Goal: Task Accomplishment & Management: Complete application form

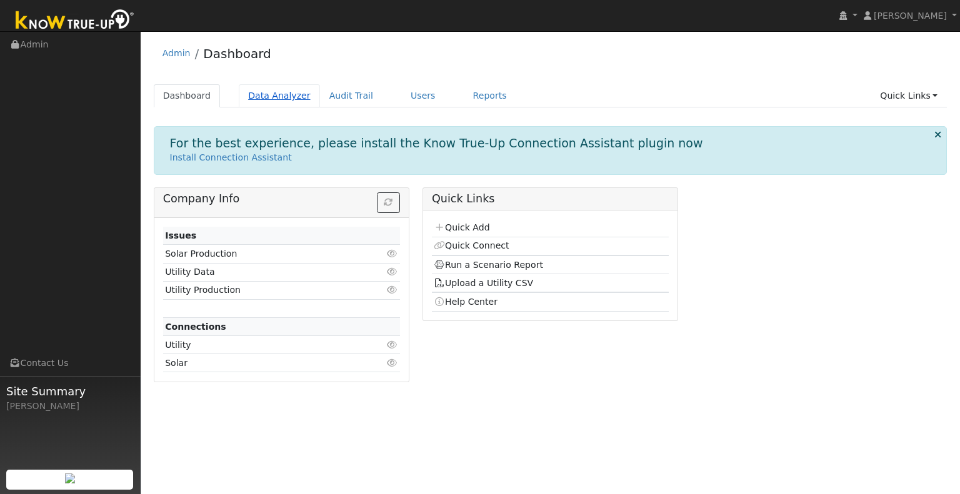
click at [286, 100] on link "Data Analyzer" at bounding box center [279, 95] width 81 height 23
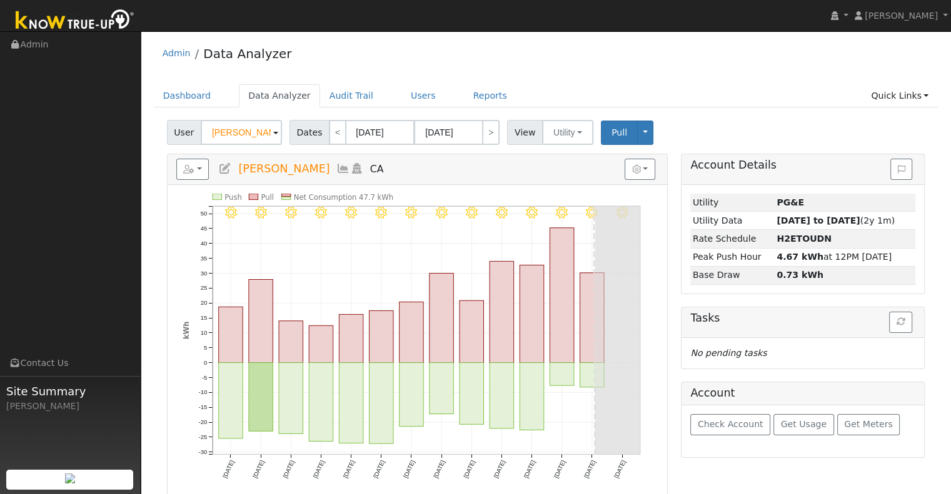
click at [273, 129] on span at bounding box center [275, 133] width 5 height 14
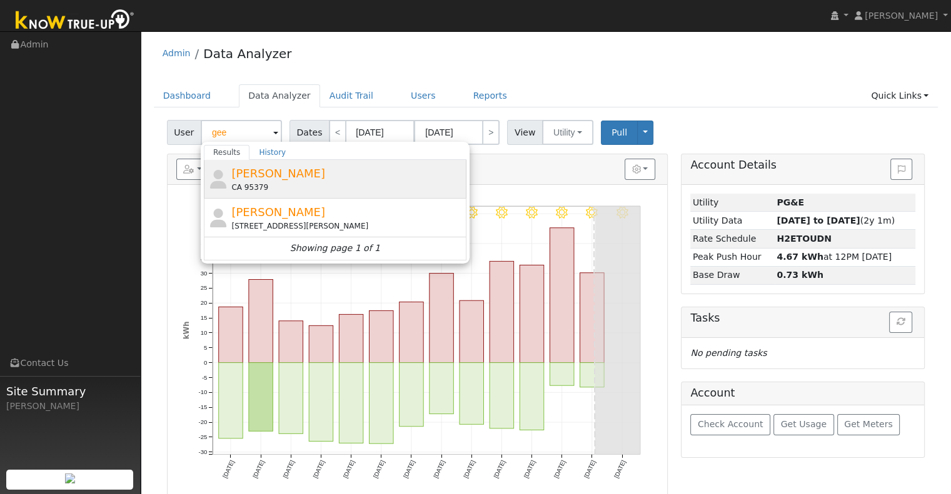
click at [294, 173] on div "Shelly Gee CA 95379" at bounding box center [347, 179] width 232 height 28
type input "Shelly Gee"
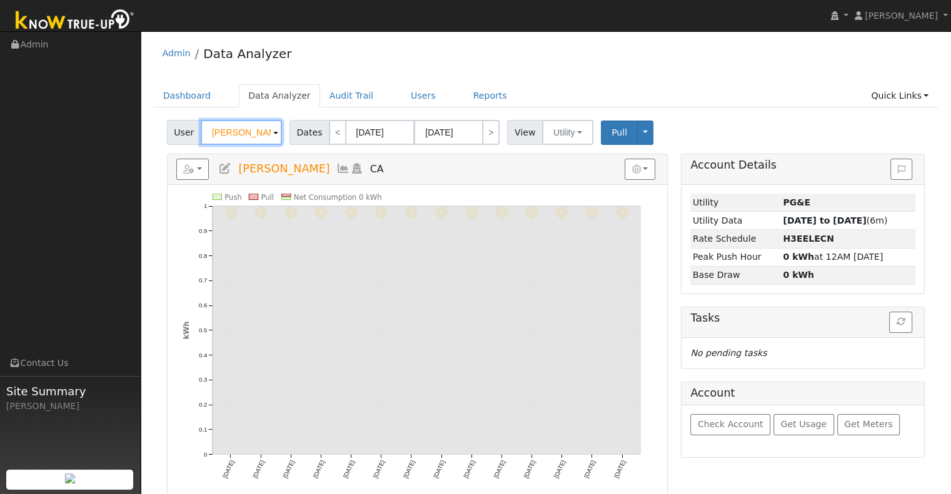
click at [251, 140] on input "Shelly Gee" at bounding box center [241, 132] width 81 height 25
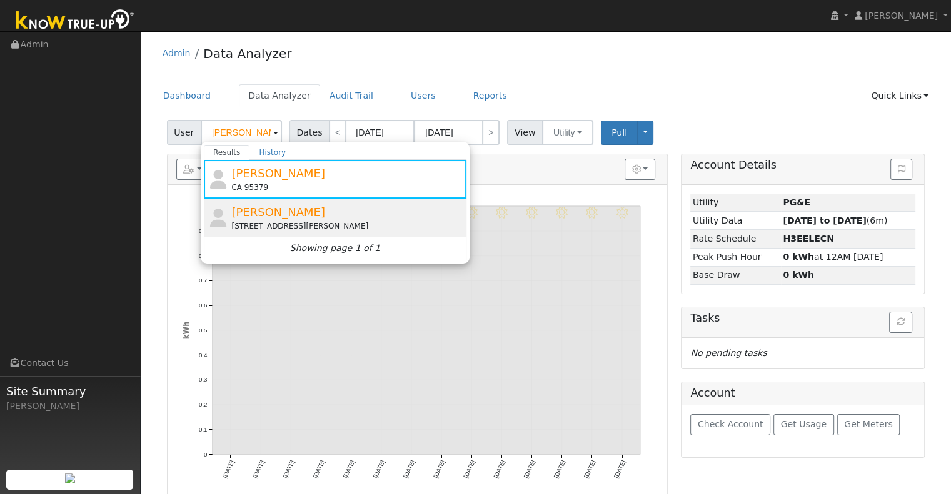
click at [262, 224] on div "20357 Lyons Bald Mountain Road, Sonora, CA 95370" at bounding box center [347, 226] width 232 height 11
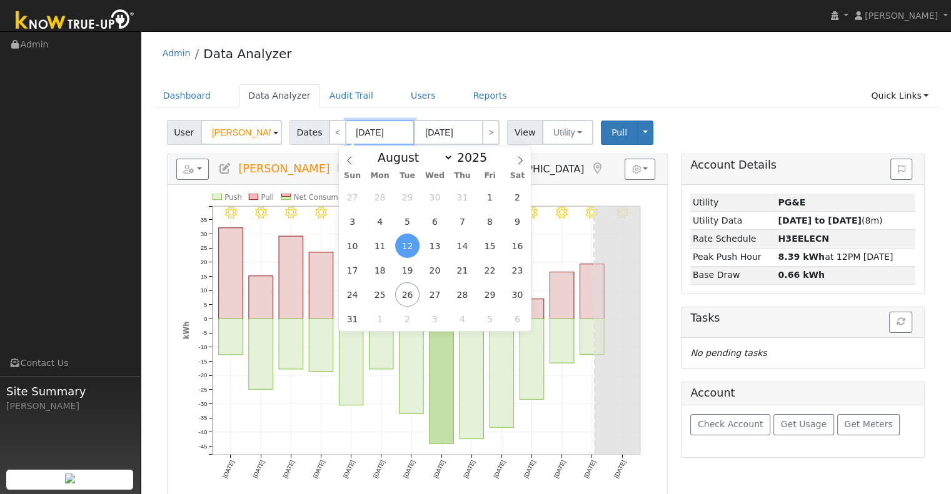
click at [360, 124] on input "08/12/2025" at bounding box center [380, 132] width 69 height 25
click at [483, 196] on span "1" at bounding box center [490, 197] width 24 height 24
type input "08/01/2025"
type input "08/31/2025"
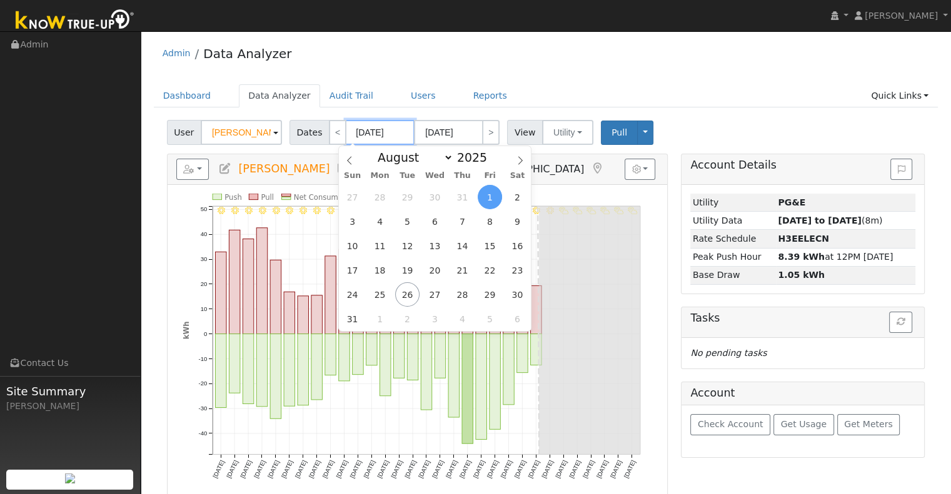
click at [363, 122] on input "08/01/2025" at bounding box center [380, 132] width 69 height 25
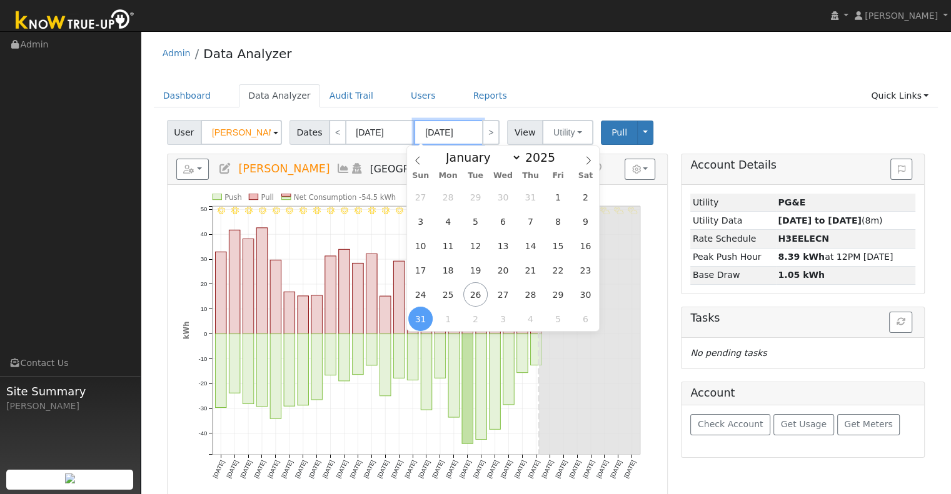
click at [461, 127] on input "08/31/2025" at bounding box center [448, 132] width 69 height 25
click at [753, 61] on div "Admin Data Analyzer" at bounding box center [546, 57] width 785 height 38
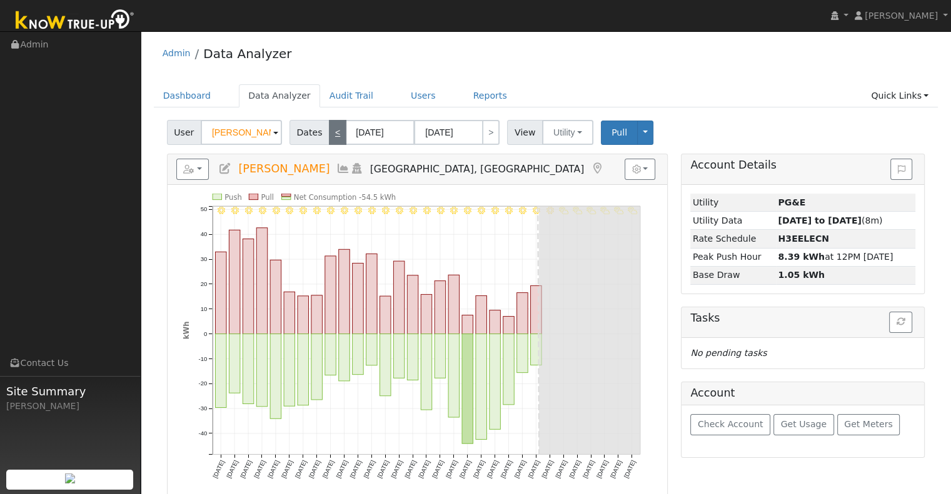
click at [329, 138] on link "<" at bounding box center [338, 132] width 18 height 25
type input "07/01/2025"
type input "07/31/2025"
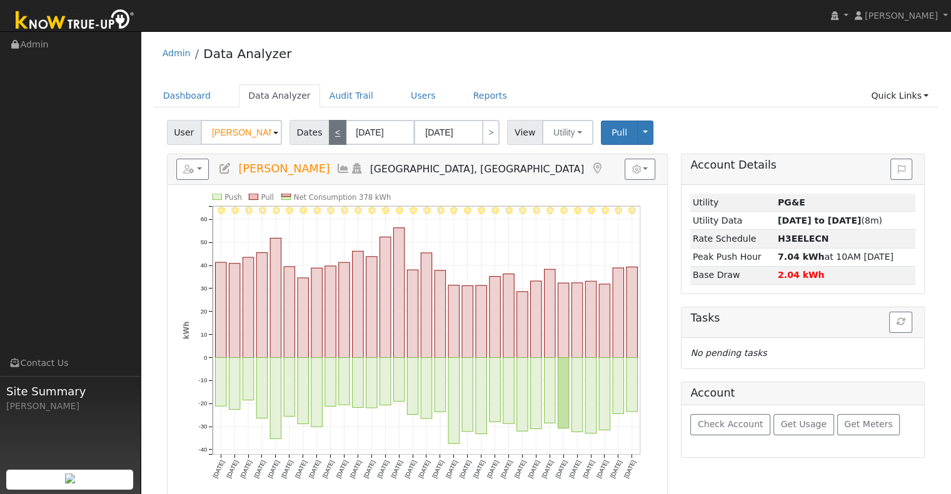
click at [329, 138] on link "<" at bounding box center [338, 132] width 18 height 25
type input "06/01/2025"
type input "06/30/2025"
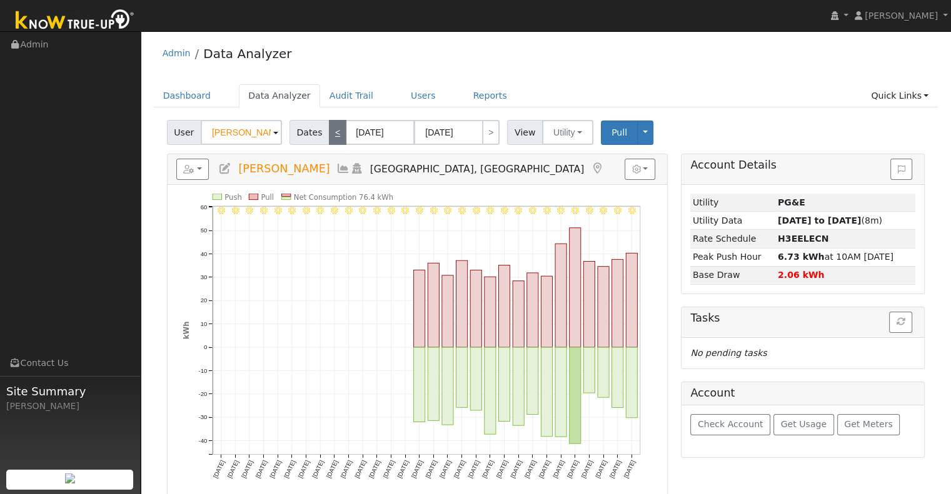
click at [329, 138] on link "<" at bounding box center [338, 132] width 18 height 25
type input "05/01/2025"
type input "05/31/2025"
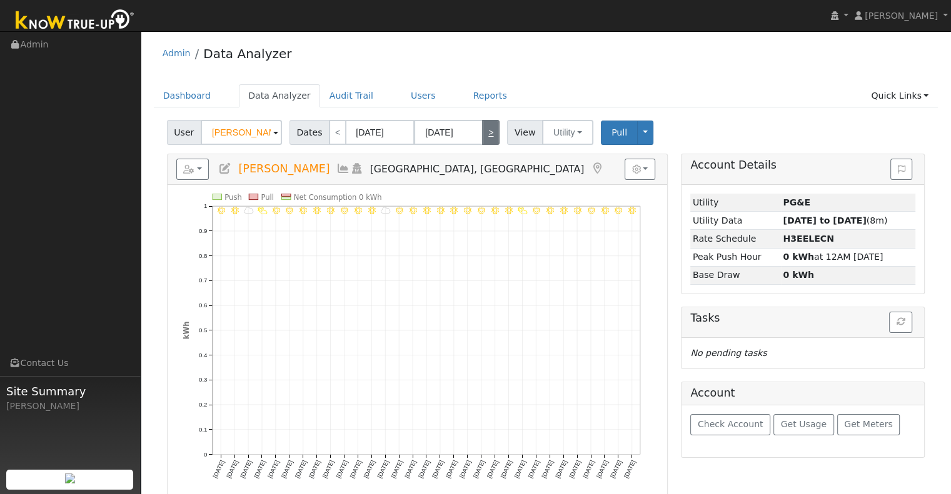
click at [485, 137] on link ">" at bounding box center [491, 132] width 18 height 25
type input "06/01/2025"
type input "06/30/2025"
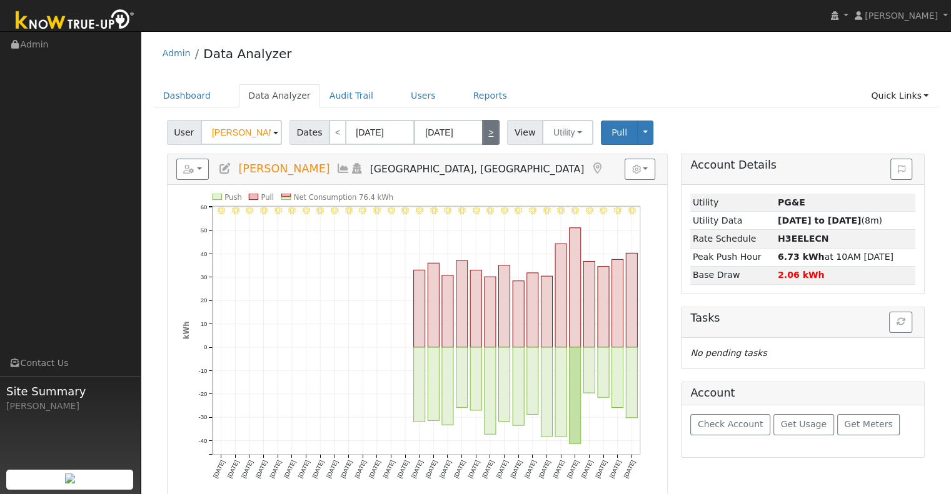
click at [485, 137] on link ">" at bounding box center [491, 132] width 18 height 25
type input "[DATE]"
type input "07/31/2025"
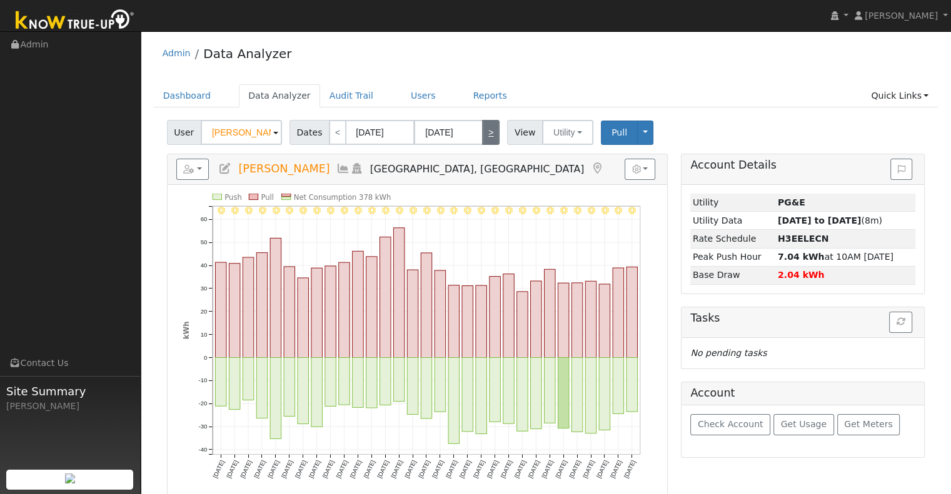
click at [485, 137] on link ">" at bounding box center [491, 132] width 18 height 25
type input "08/01/2025"
type input "08/31/2025"
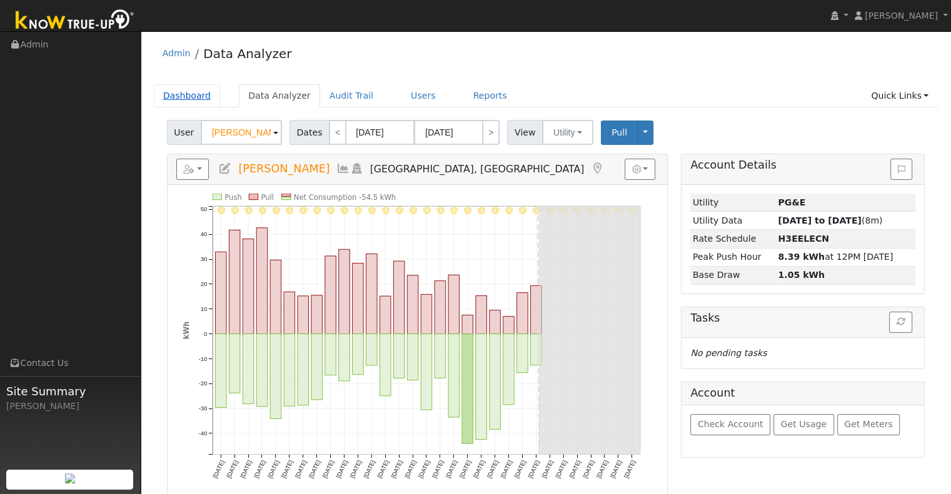
click at [184, 93] on link "Dashboard" at bounding box center [187, 95] width 67 height 23
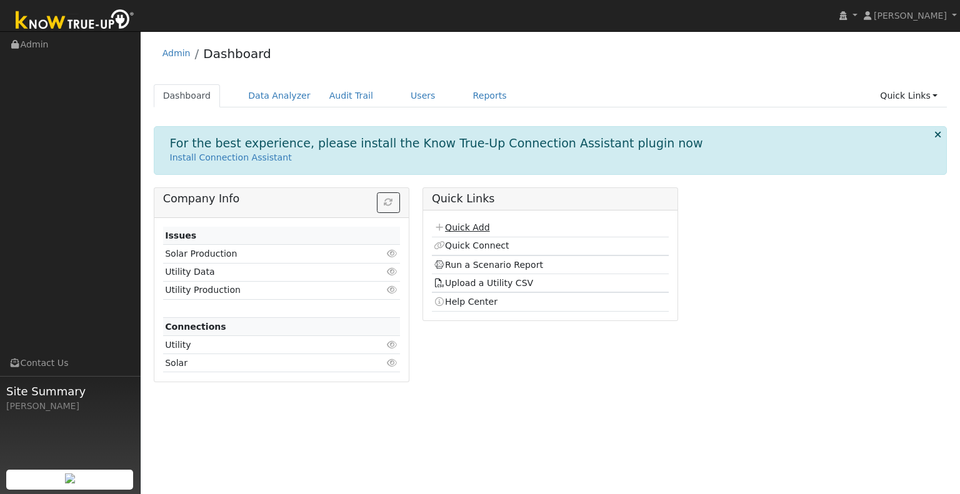
click at [466, 227] on link "Quick Add" at bounding box center [462, 228] width 56 height 10
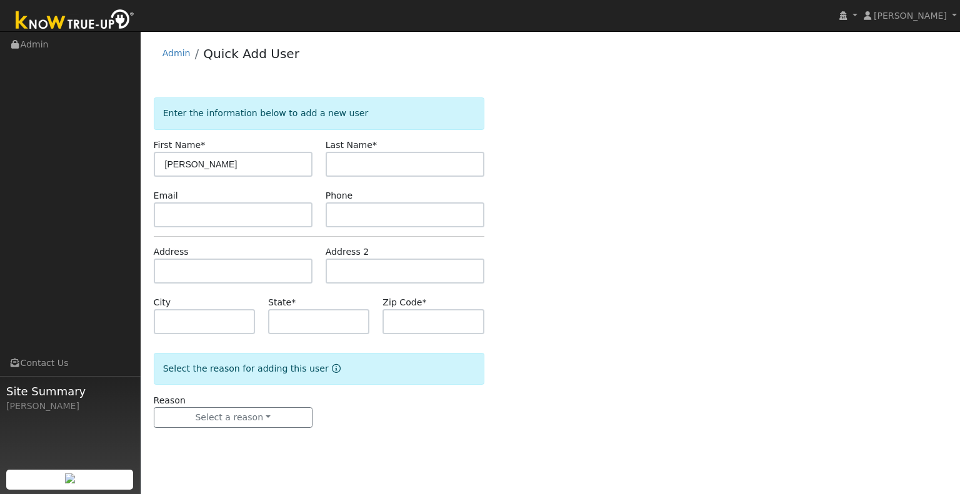
type input "[PERSON_NAME]"
type input "Gee NEW"
click at [329, 316] on input "text" at bounding box center [318, 321] width 101 height 25
type input "CA"
type input "95370"
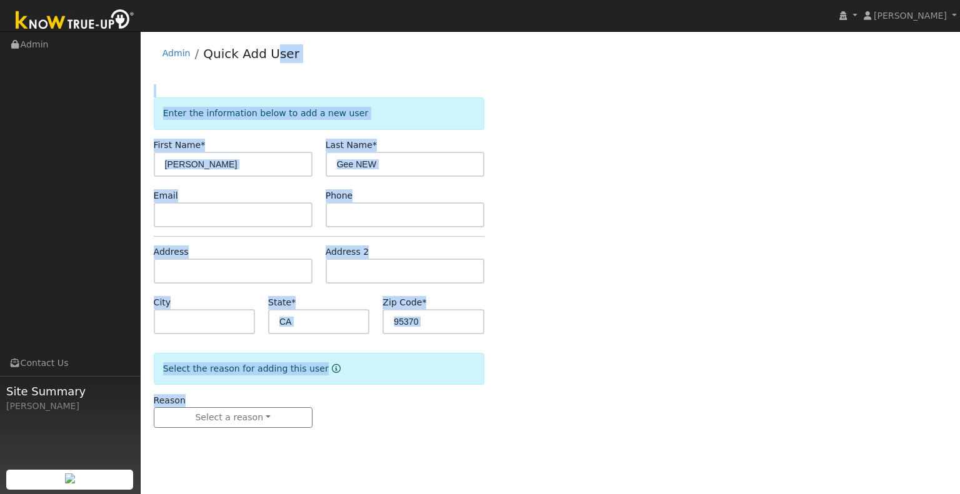
drag, startPoint x: 345, startPoint y: 440, endPoint x: 268, endPoint y: 69, distance: 379.2
click at [268, 69] on div "Admin Quick Add User Enter the information below to add a new user First Name *…" at bounding box center [550, 246] width 807 height 416
click at [281, 78] on div "Admin Quick Add User Enter the information below to add a new user First Name *…" at bounding box center [550, 246] width 807 height 416
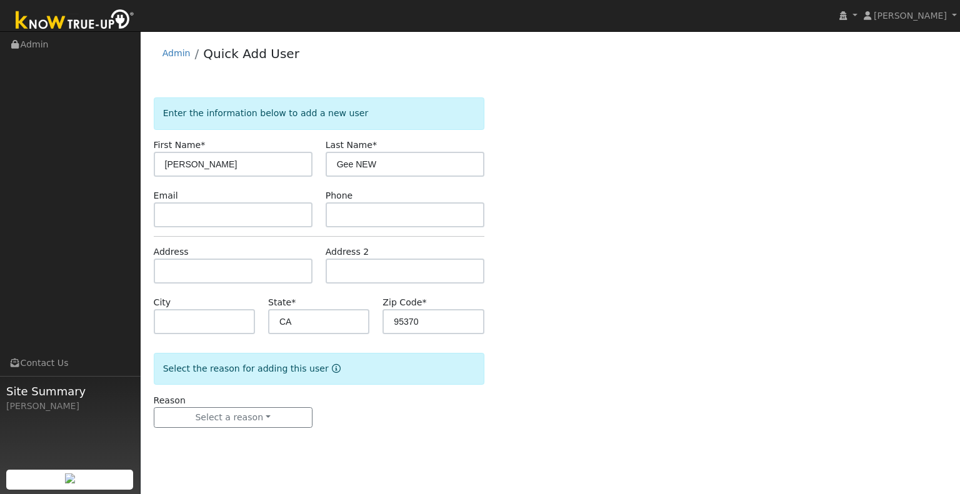
click at [261, 430] on form "Enter the information below to add a new user First Name * [PERSON_NAME] Last N…" at bounding box center [319, 276] width 331 height 356
click at [261, 426] on button "Select a reason" at bounding box center [233, 418] width 159 height 21
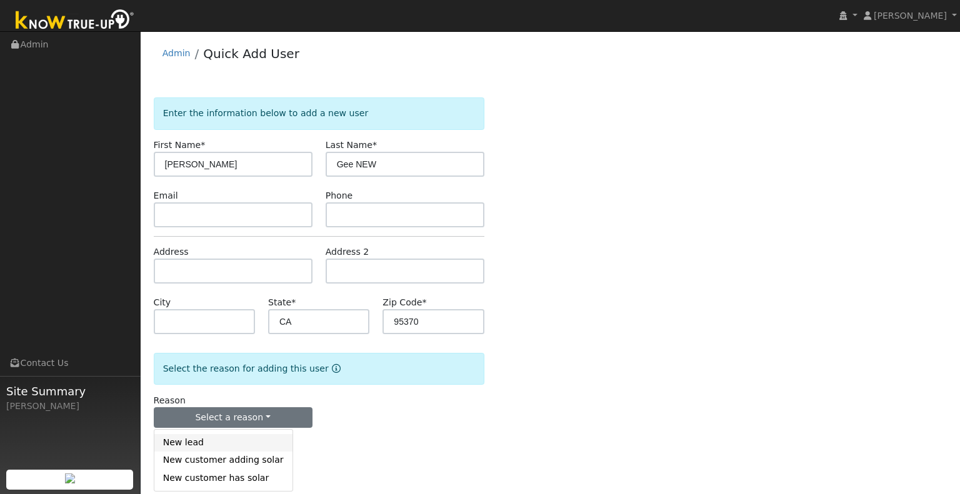
click at [216, 442] on link "New lead" at bounding box center [223, 443] width 138 height 18
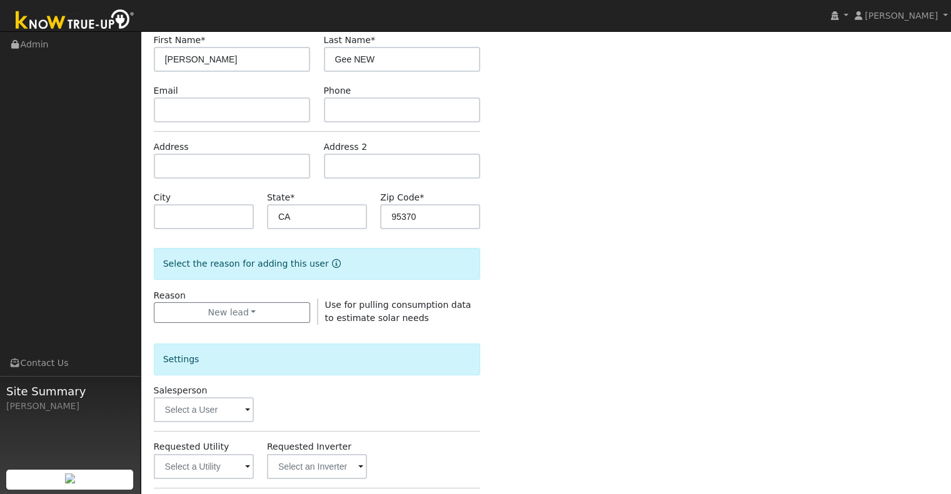
scroll to position [250, 0]
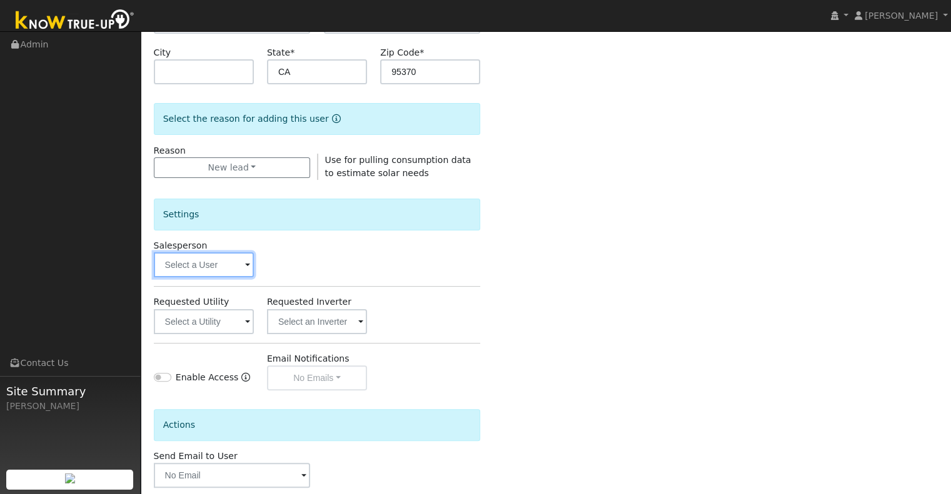
click at [206, 267] on input "text" at bounding box center [204, 265] width 100 height 25
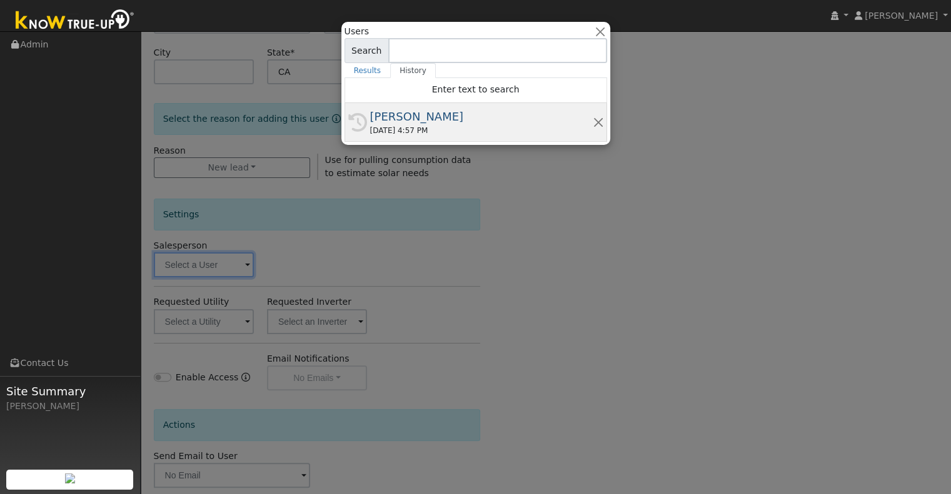
click at [464, 126] on div "08/25/2025 4:57 PM" at bounding box center [481, 130] width 223 height 11
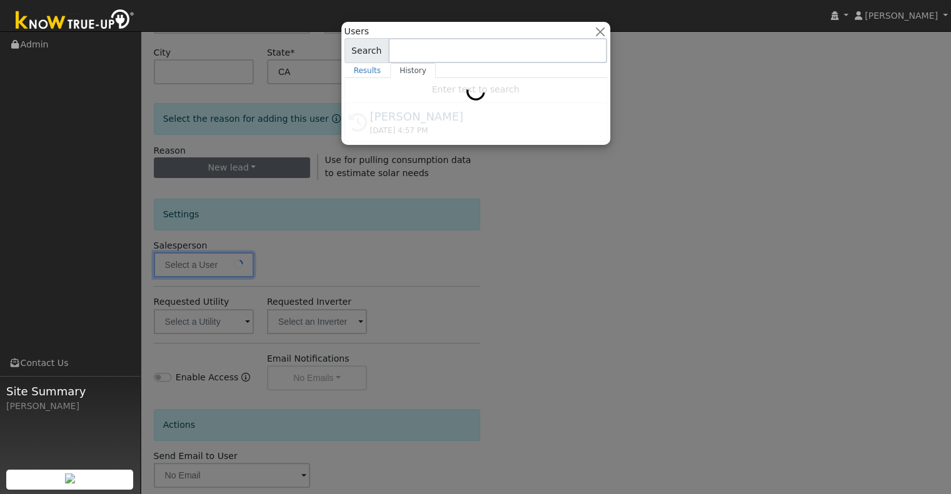
type input "[PERSON_NAME]"
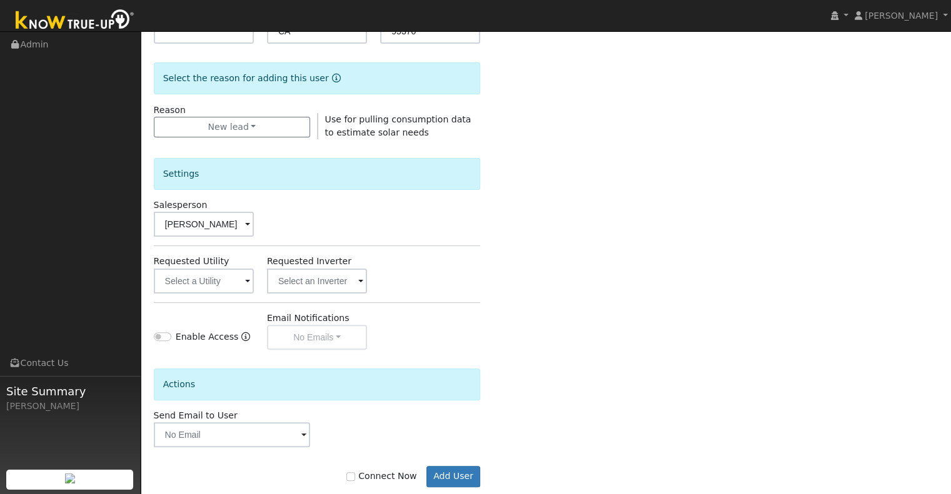
scroll to position [313, 0]
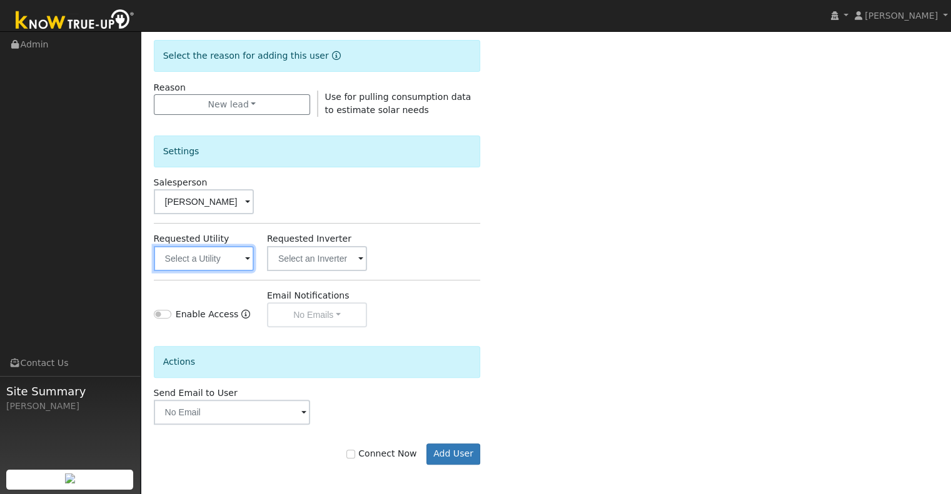
click at [215, 265] on input "text" at bounding box center [204, 258] width 100 height 25
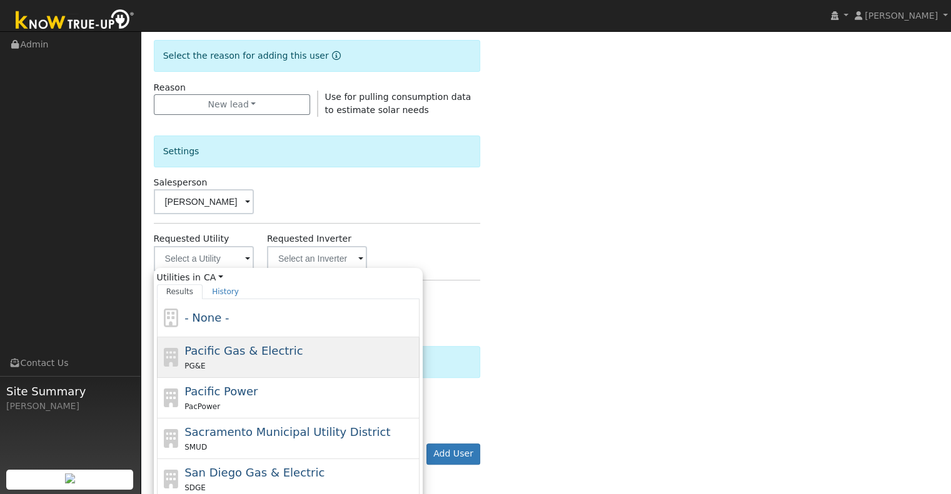
click at [302, 349] on div "Pacific Gas & Electric PG&E" at bounding box center [300, 358] width 232 height 30
type input "Pacific Gas & Electric"
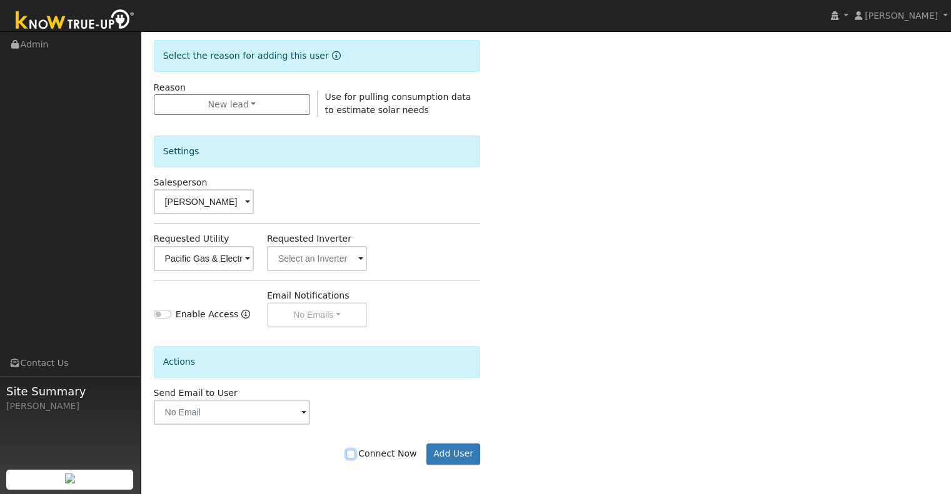
drag, startPoint x: 360, startPoint y: 452, endPoint x: 378, endPoint y: 452, distance: 18.1
click at [355, 452] on input "Connect Now" at bounding box center [350, 454] width 9 height 9
checkbox input "true"
click at [443, 454] on button "Add User" at bounding box center [453, 454] width 54 height 21
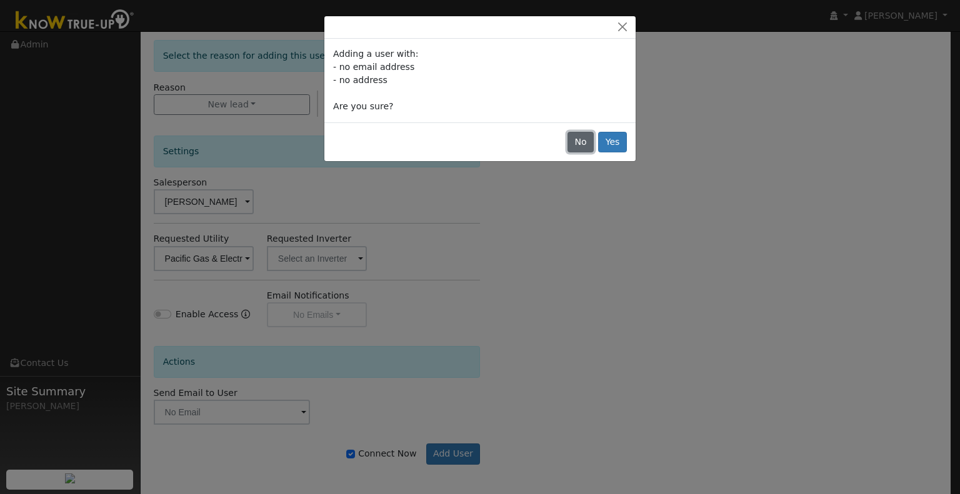
click at [590, 151] on button "No" at bounding box center [581, 142] width 26 height 21
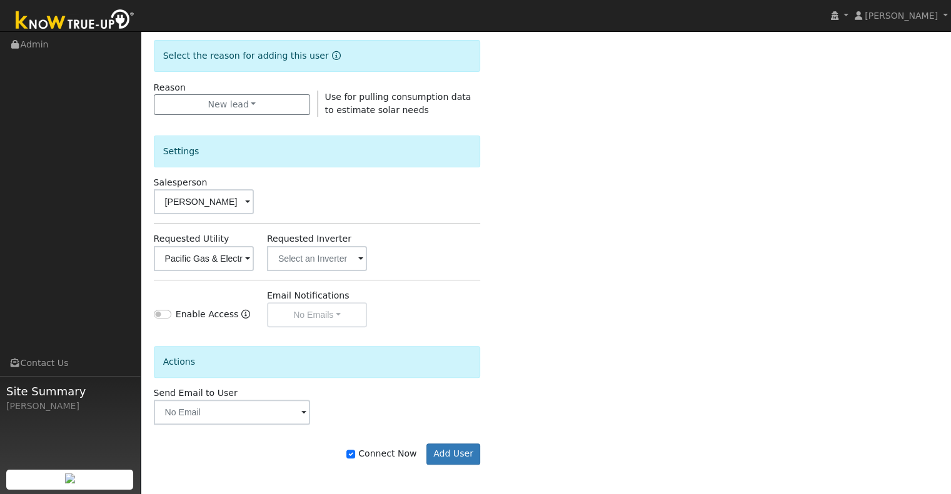
click at [456, 468] on form "Enter the information below to add a new user First Name * Shelly Last Name * G…" at bounding box center [317, 137] width 327 height 706
click at [461, 454] on button "Add User" at bounding box center [453, 454] width 54 height 21
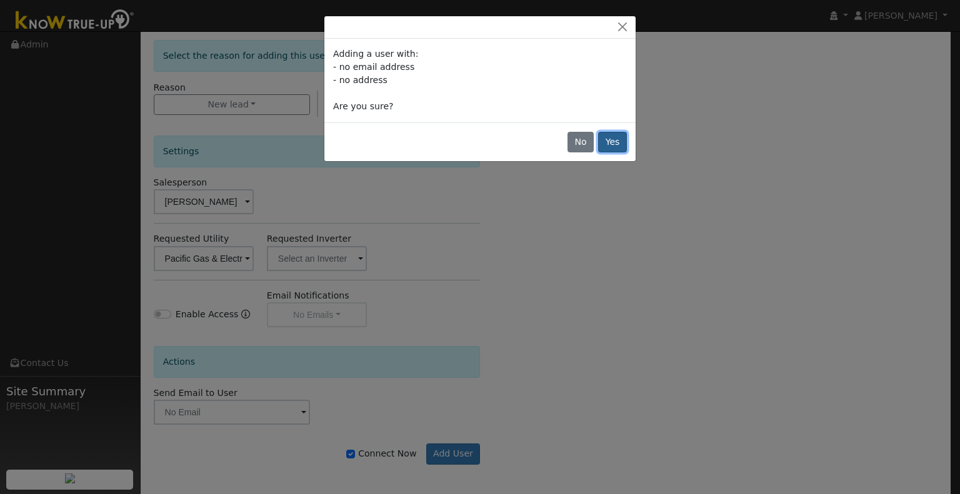
click at [616, 146] on button "Yes" at bounding box center [612, 142] width 29 height 21
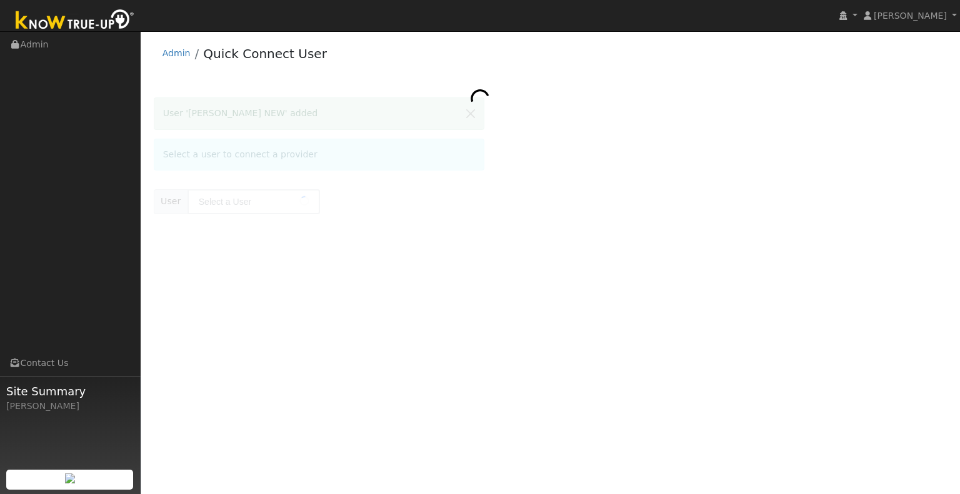
type input "[PERSON_NAME] NEW"
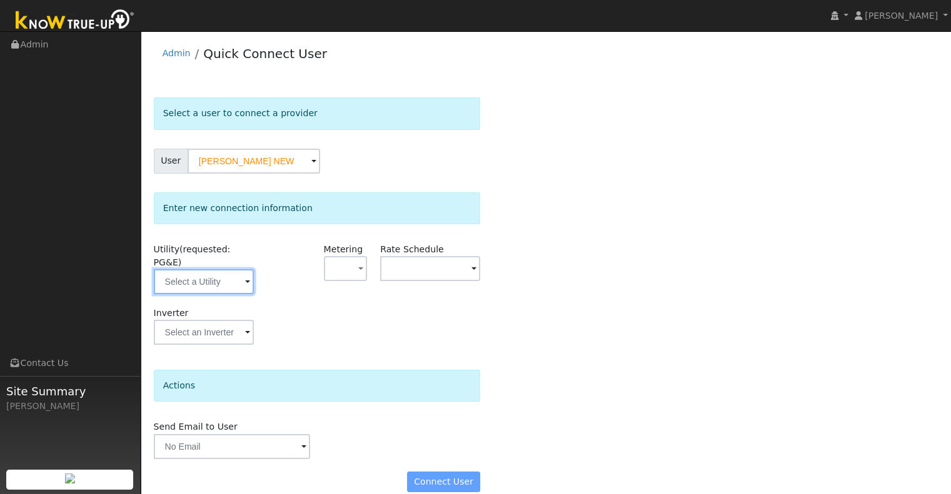
click at [225, 269] on input "text" at bounding box center [204, 281] width 100 height 25
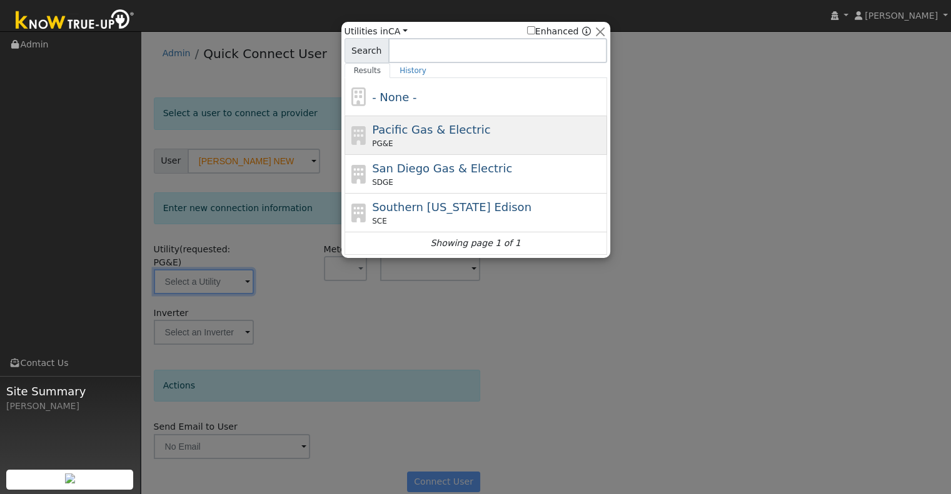
click at [459, 133] on span "Pacific Gas & Electric" at bounding box center [431, 129] width 118 height 13
type input "PG&E"
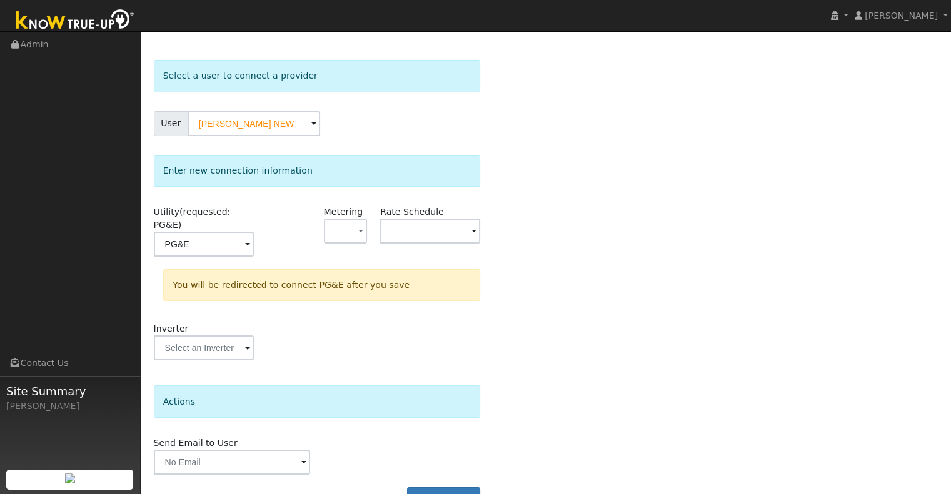
scroll to position [56, 0]
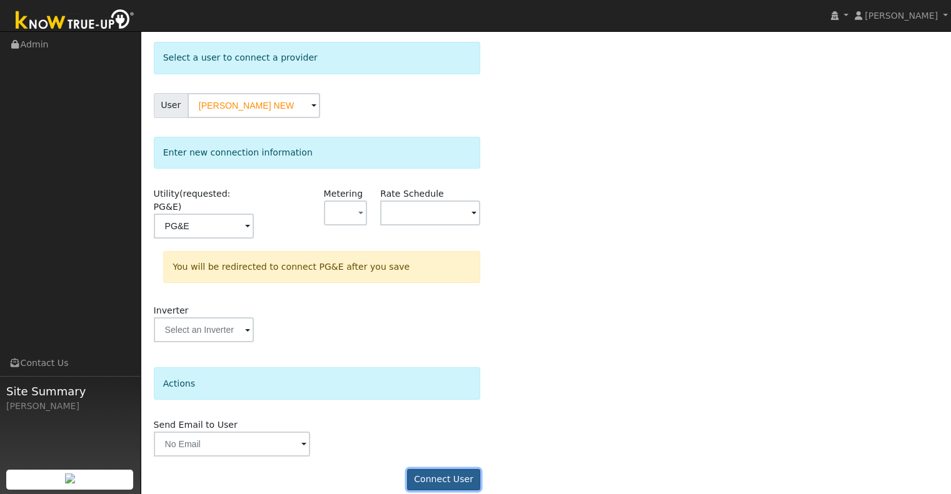
click at [443, 469] on button "Connect User" at bounding box center [444, 479] width 74 height 21
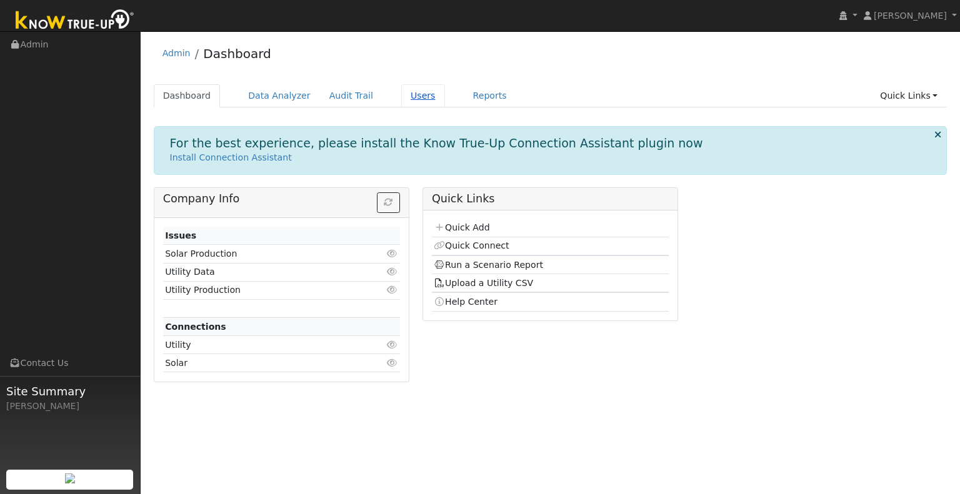
click at [408, 93] on link "Users" at bounding box center [423, 95] width 44 height 23
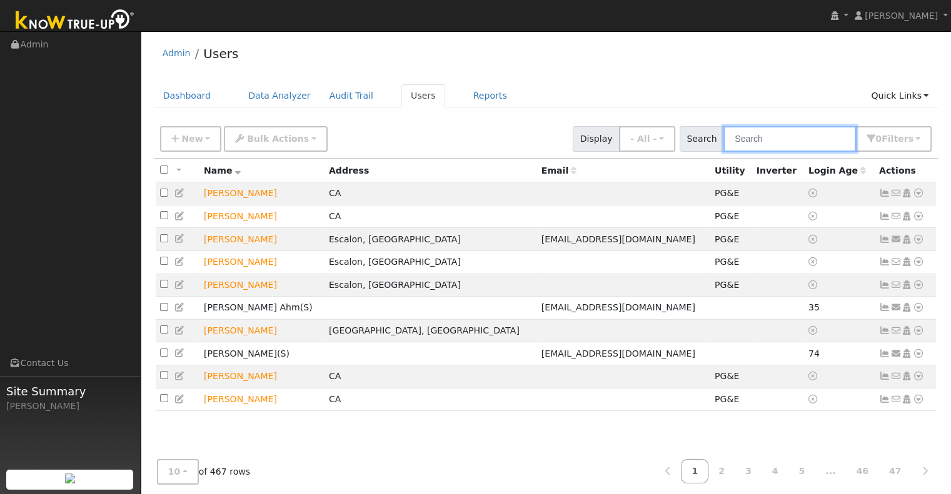
click at [811, 140] on input "text" at bounding box center [789, 139] width 133 height 26
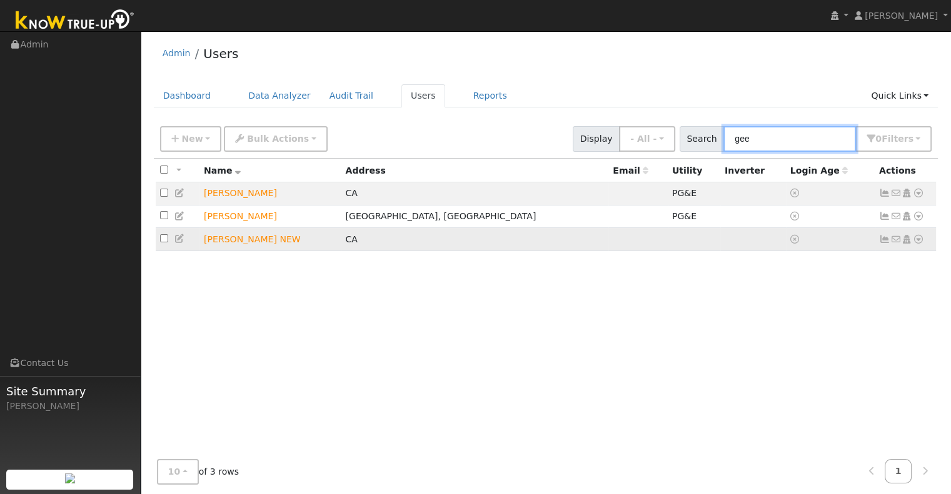
type input "gee"
click at [246, 243] on td "Shelly Gee NEW" at bounding box center [269, 239] width 141 height 23
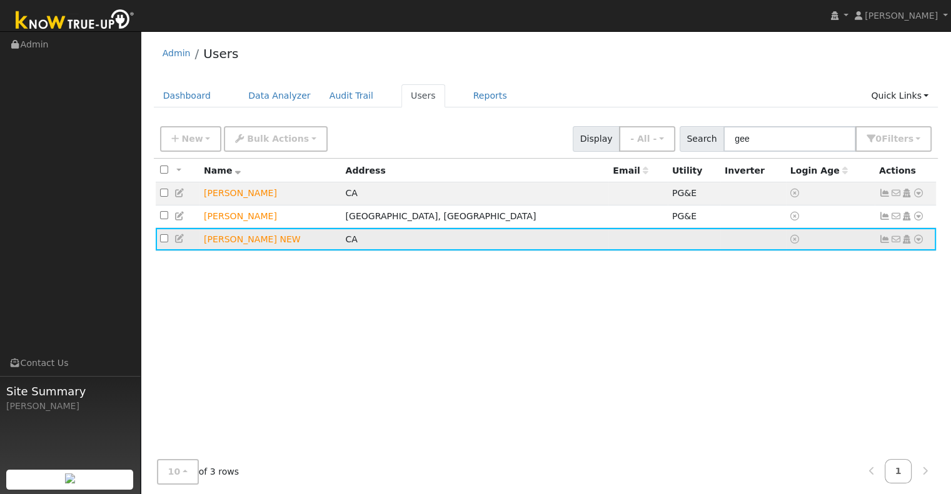
click at [918, 241] on icon at bounding box center [918, 239] width 11 height 9
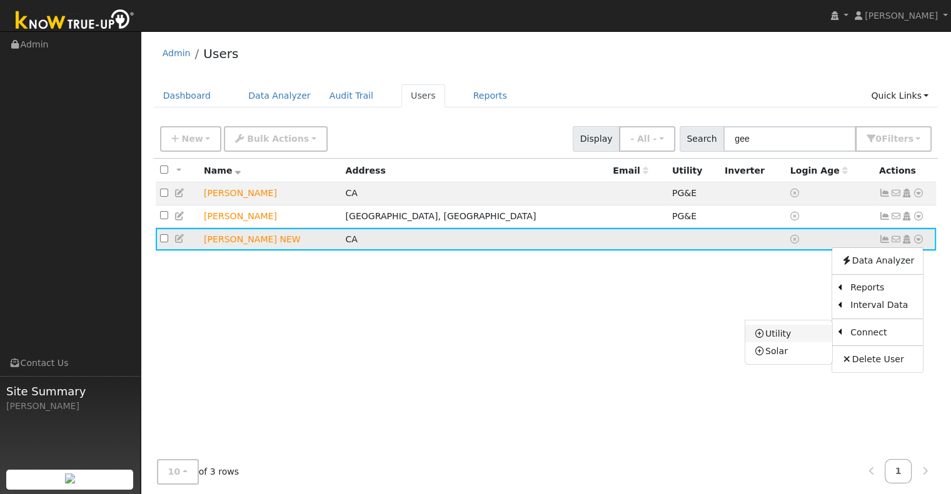
click at [786, 337] on link "Utility" at bounding box center [788, 334] width 87 height 18
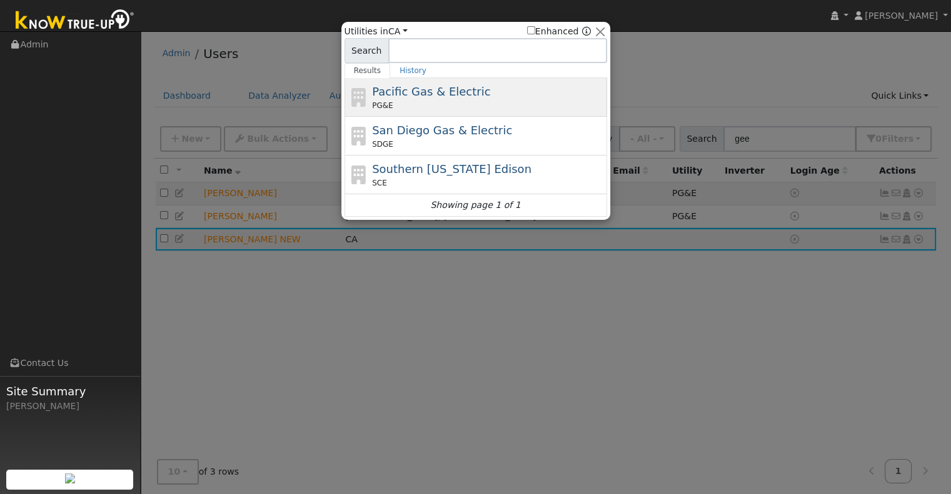
click at [430, 103] on div "PG&E" at bounding box center [488, 105] width 232 height 11
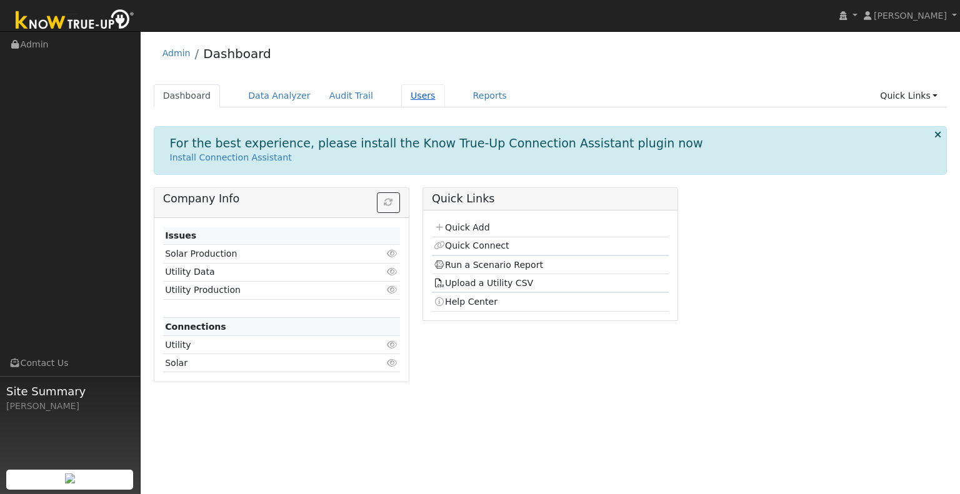
click at [401, 98] on link "Users" at bounding box center [423, 95] width 44 height 23
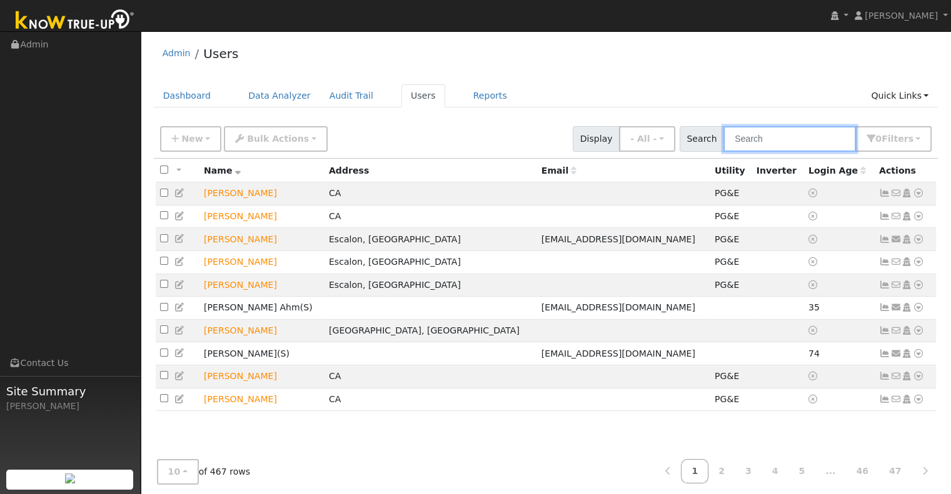
click at [805, 127] on input "text" at bounding box center [789, 139] width 133 height 26
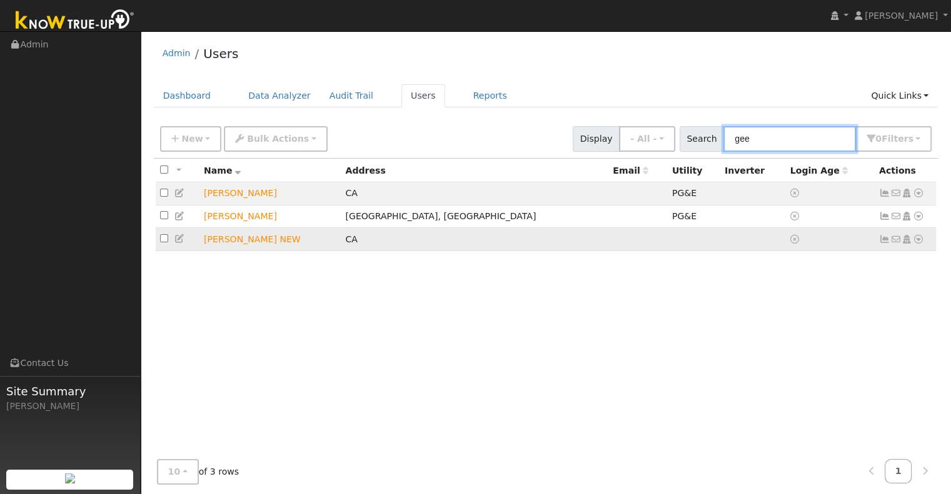
type input "gee"
click at [252, 246] on td "[PERSON_NAME] NEW" at bounding box center [269, 239] width 141 height 23
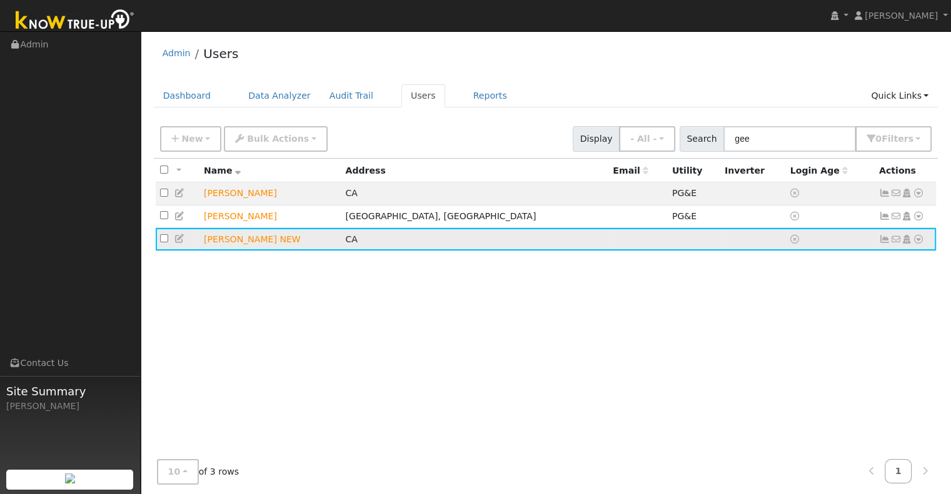
click at [918, 239] on icon at bounding box center [918, 239] width 11 height 9
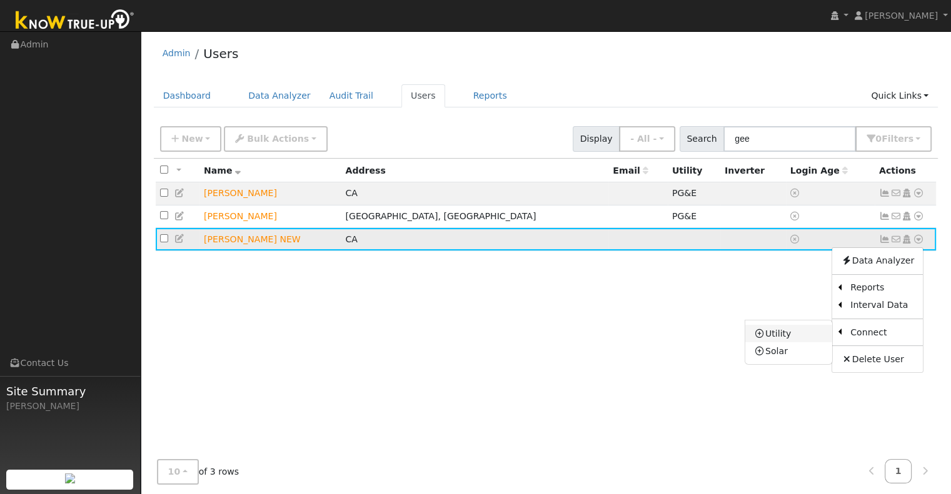
click at [784, 337] on link "Utility" at bounding box center [788, 334] width 87 height 18
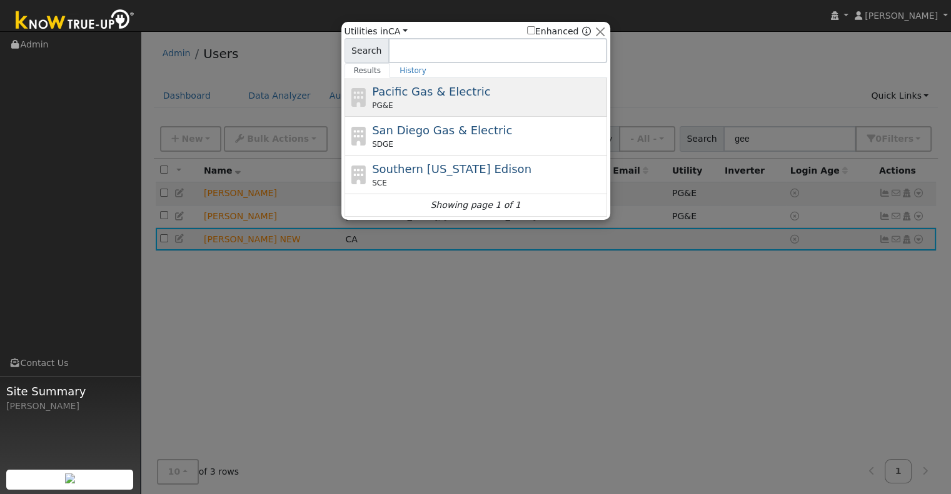
click at [466, 94] on span "Pacific Gas & Electric" at bounding box center [431, 91] width 118 height 13
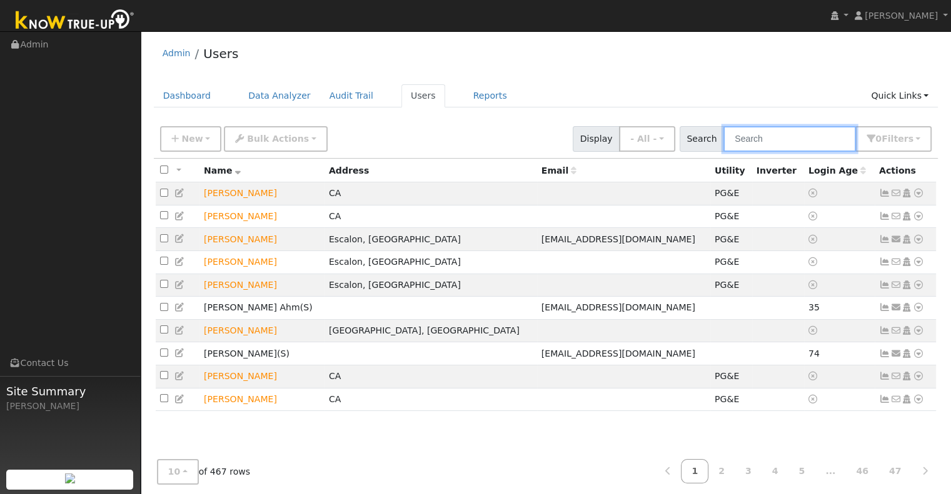
click at [808, 130] on input "text" at bounding box center [789, 139] width 133 height 26
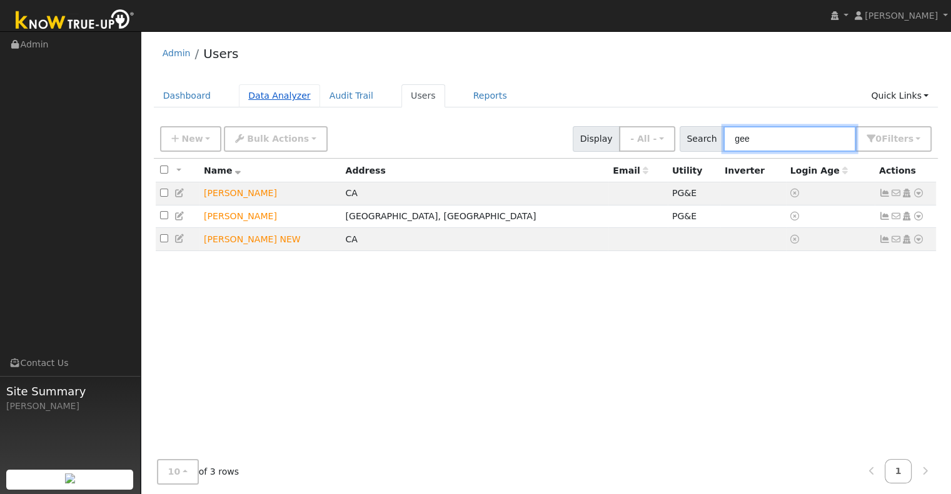
type input "gee"
click at [254, 93] on link "Data Analyzer" at bounding box center [279, 95] width 81 height 23
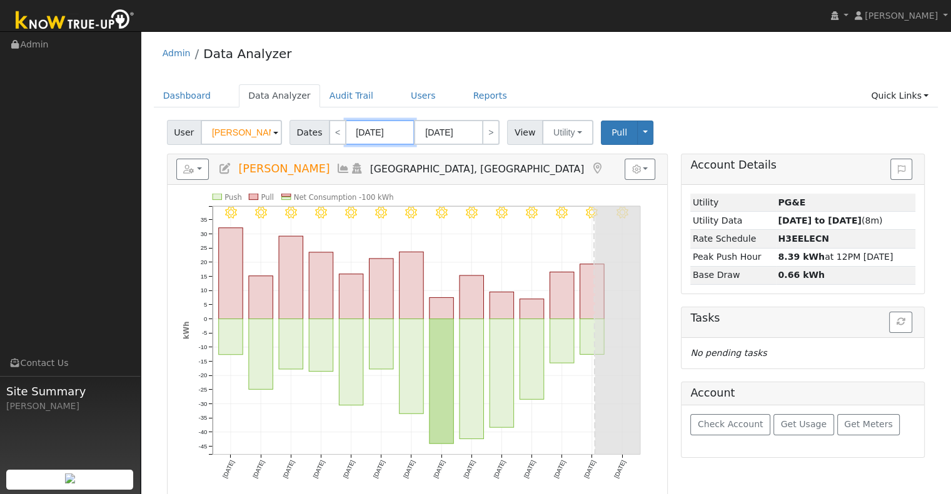
click at [373, 129] on input "[DATE]" at bounding box center [380, 132] width 69 height 25
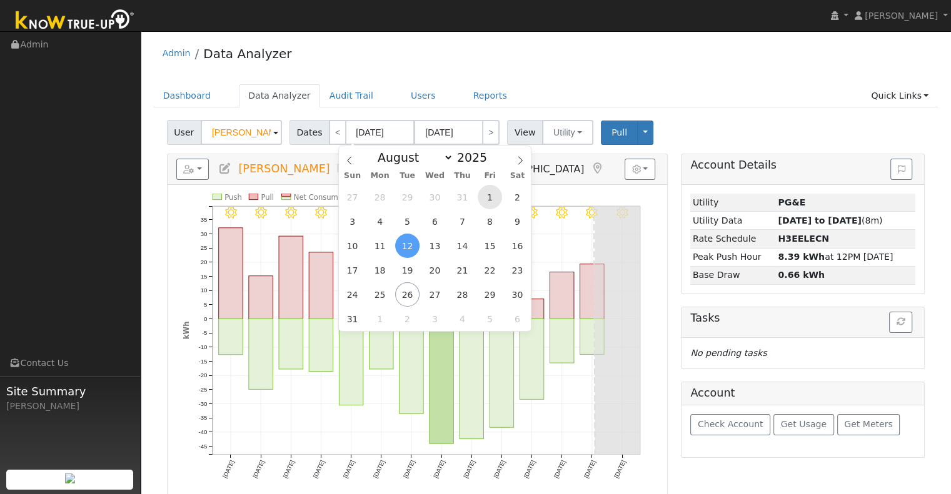
click at [486, 199] on span "1" at bounding box center [490, 197] width 24 height 24
type input "[DATE]"
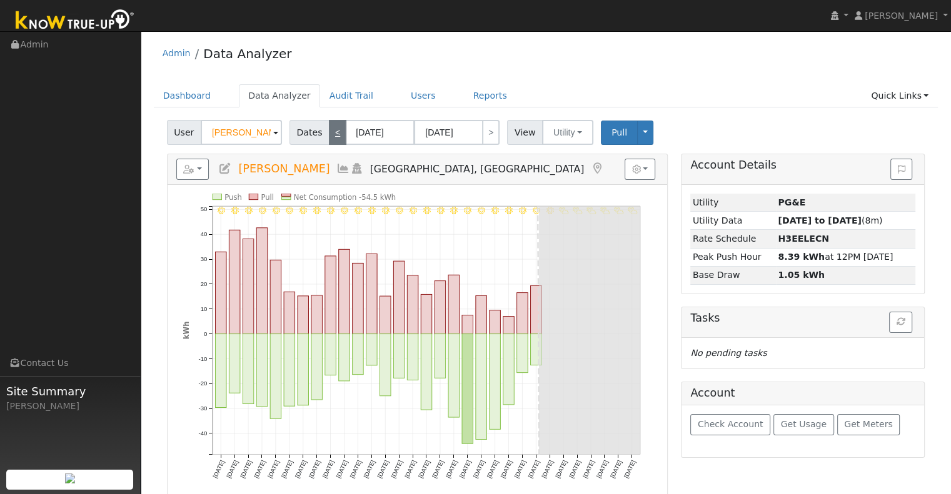
click at [330, 132] on link "<" at bounding box center [338, 132] width 18 height 25
type input "[DATE]"
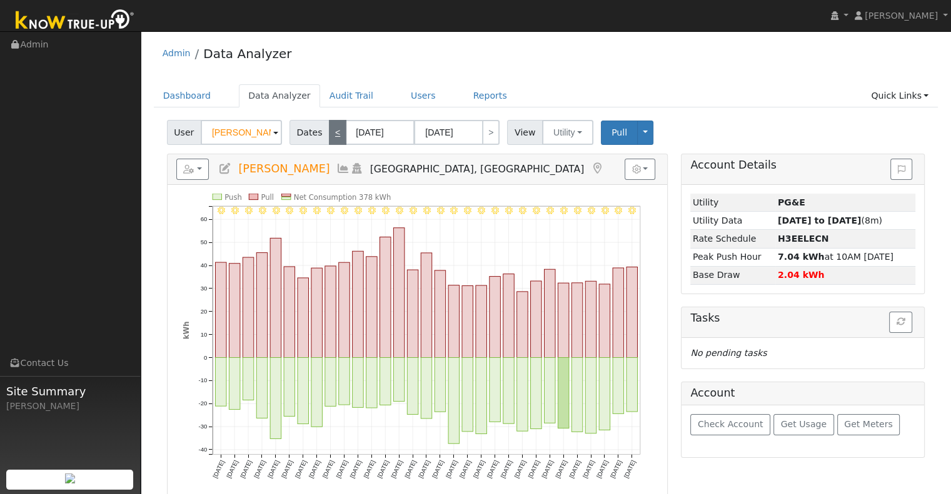
click at [330, 132] on link "<" at bounding box center [338, 132] width 18 height 25
type input "[DATE]"
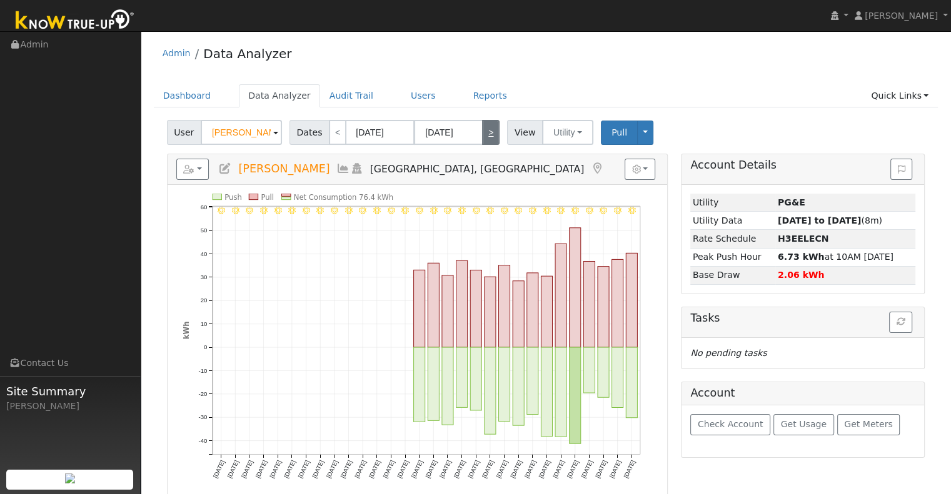
click at [482, 124] on link ">" at bounding box center [491, 132] width 18 height 25
type input "[DATE]"
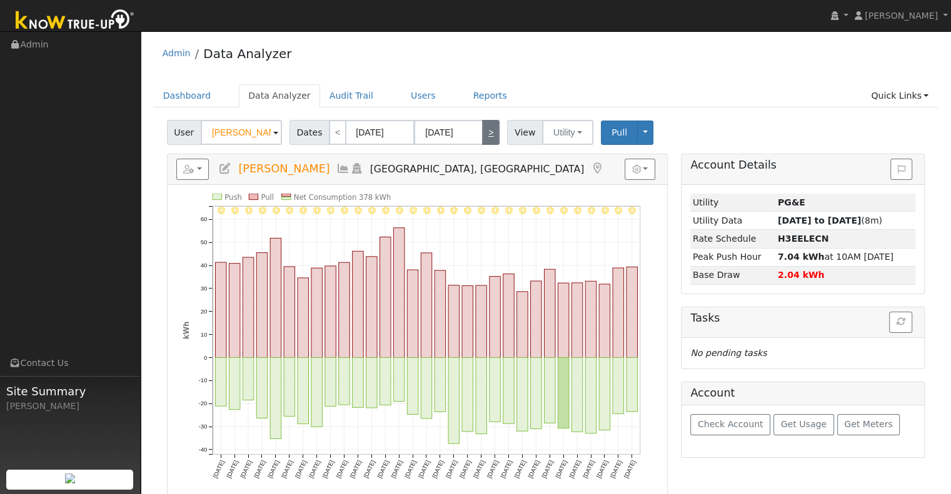
click at [482, 124] on link ">" at bounding box center [491, 132] width 18 height 25
type input "[DATE]"
